Goal: Task Accomplishment & Management: Use online tool/utility

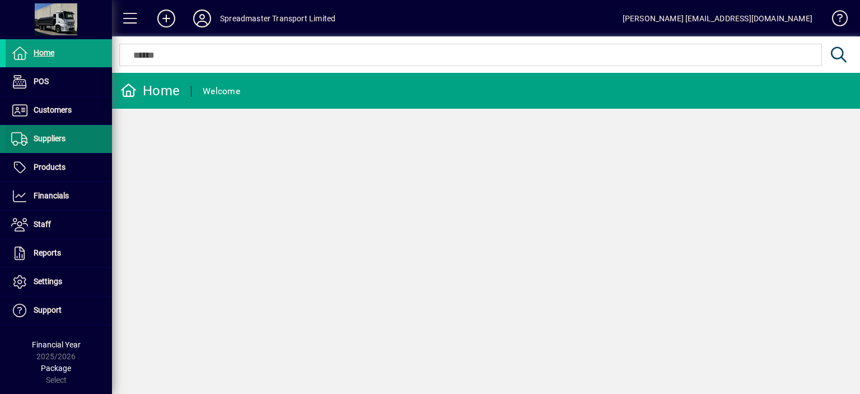
click at [63, 136] on span "Suppliers" at bounding box center [50, 138] width 32 height 9
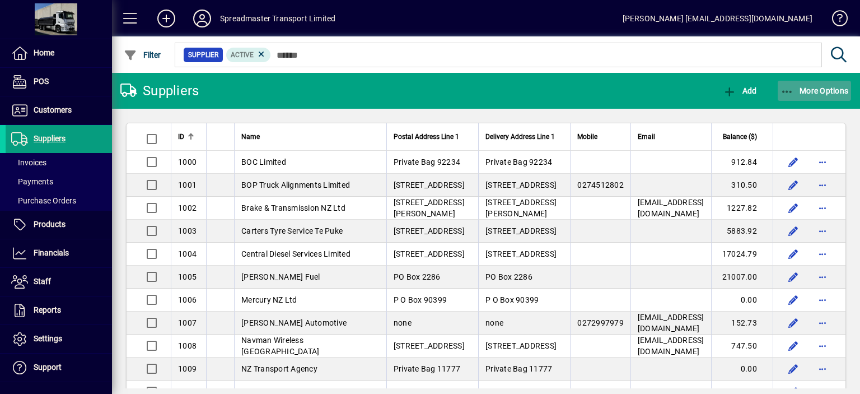
click at [813, 90] on span "More Options" at bounding box center [815, 90] width 68 height 9
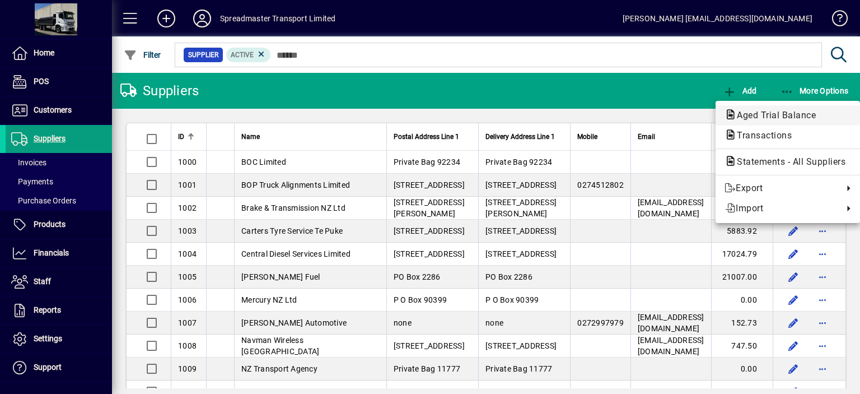
click at [768, 111] on span "Aged Trial Balance" at bounding box center [773, 115] width 97 height 11
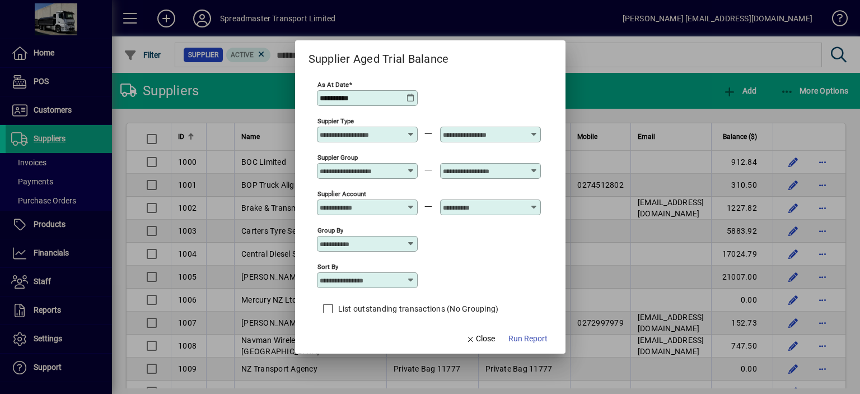
scroll to position [10, 0]
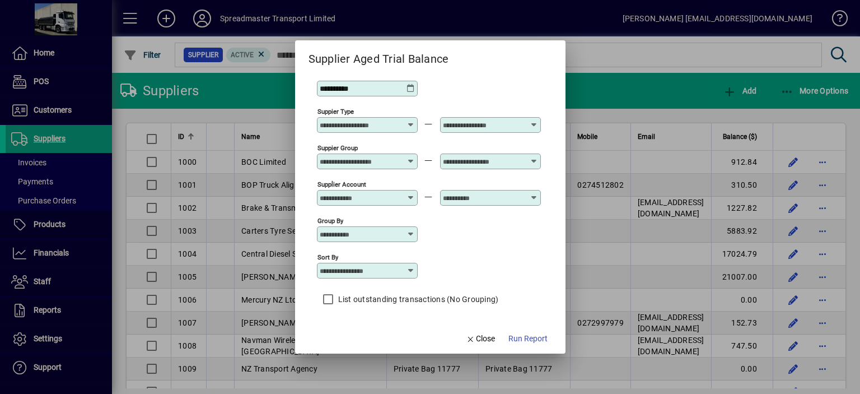
click at [409, 268] on icon at bounding box center [411, 270] width 9 height 9
click at [355, 326] on div "Supplier Name" at bounding box center [352, 326] width 54 height 12
type input "**********"
click at [515, 338] on span "Run Report" at bounding box center [528, 339] width 39 height 12
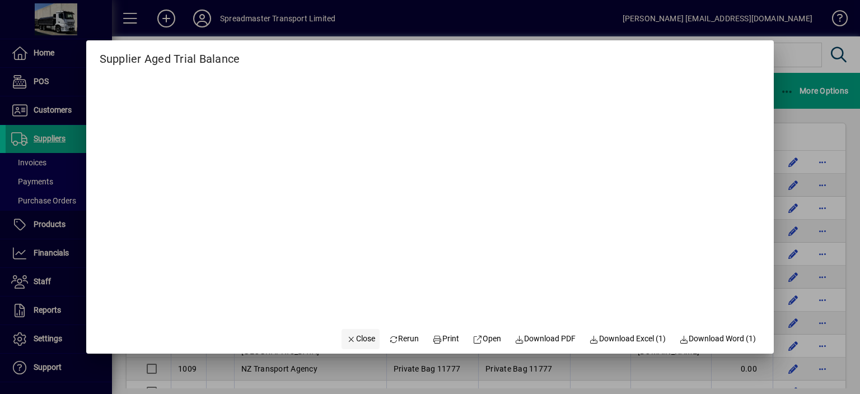
click at [354, 338] on span "Close" at bounding box center [360, 339] width 29 height 12
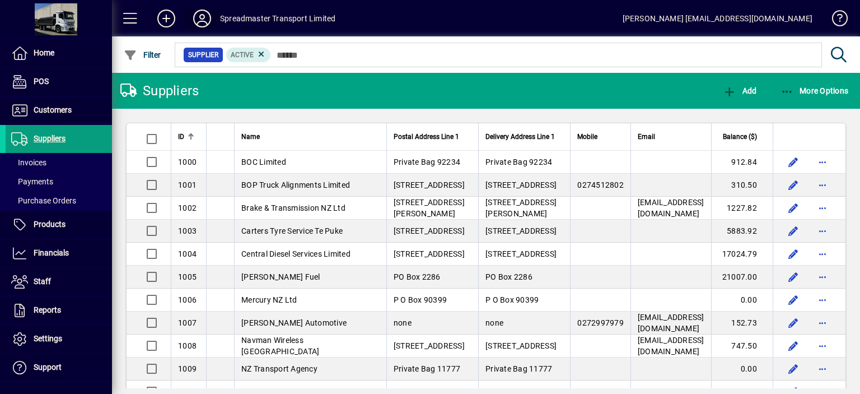
click at [202, 19] on icon at bounding box center [202, 19] width 22 height 18
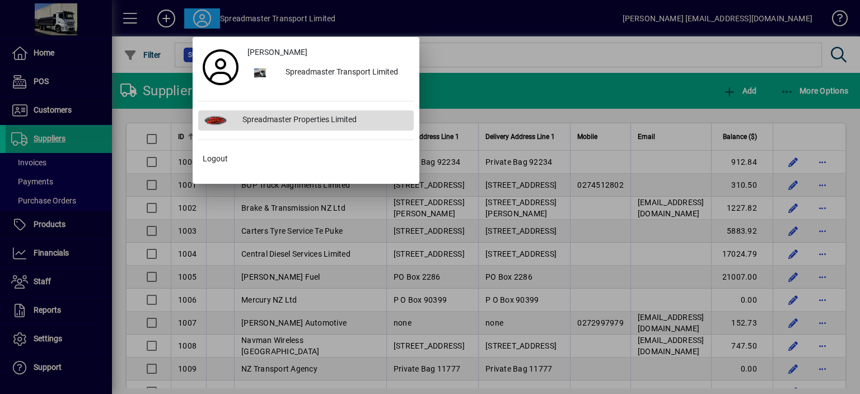
click at [267, 118] on div "Spreadmaster Properties Limited" at bounding box center [324, 120] width 180 height 20
